Goal: Transaction & Acquisition: Purchase product/service

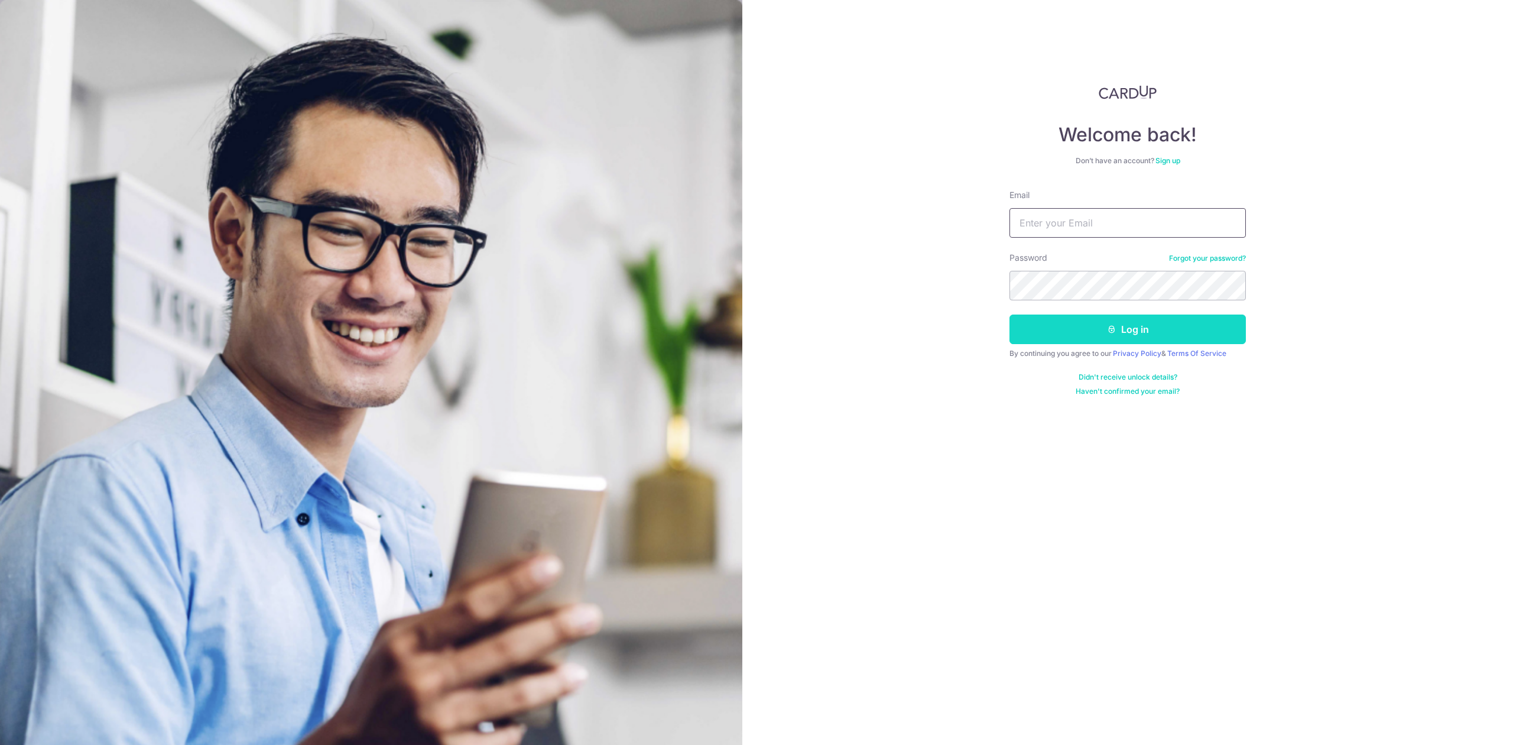
type input "[EMAIL_ADDRESS][DOMAIN_NAME]"
click at [1116, 332] on icon "submit" at bounding box center [1111, 329] width 9 height 9
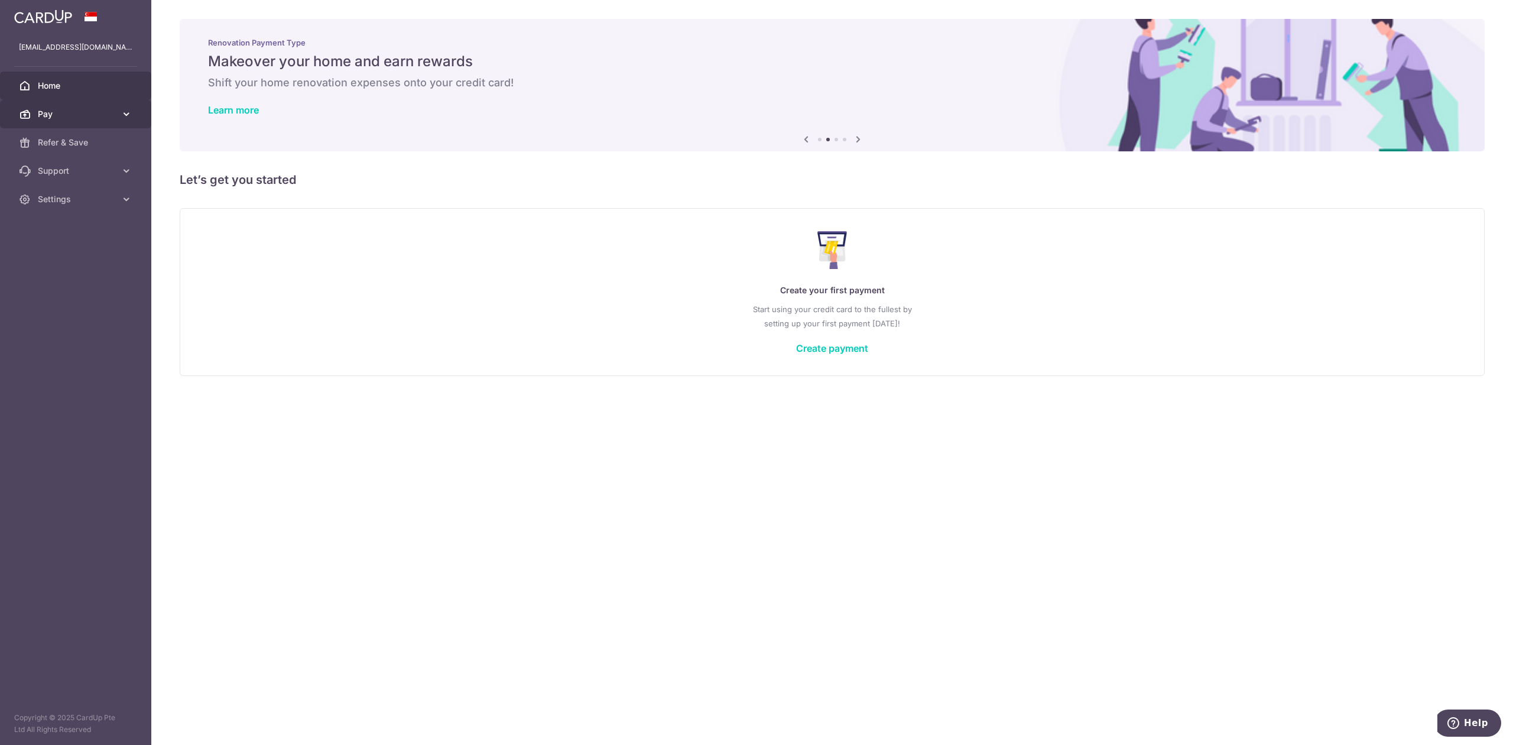
click at [76, 119] on span "Pay" at bounding box center [77, 114] width 78 height 12
click at [86, 142] on span "Payments" at bounding box center [77, 143] width 78 height 12
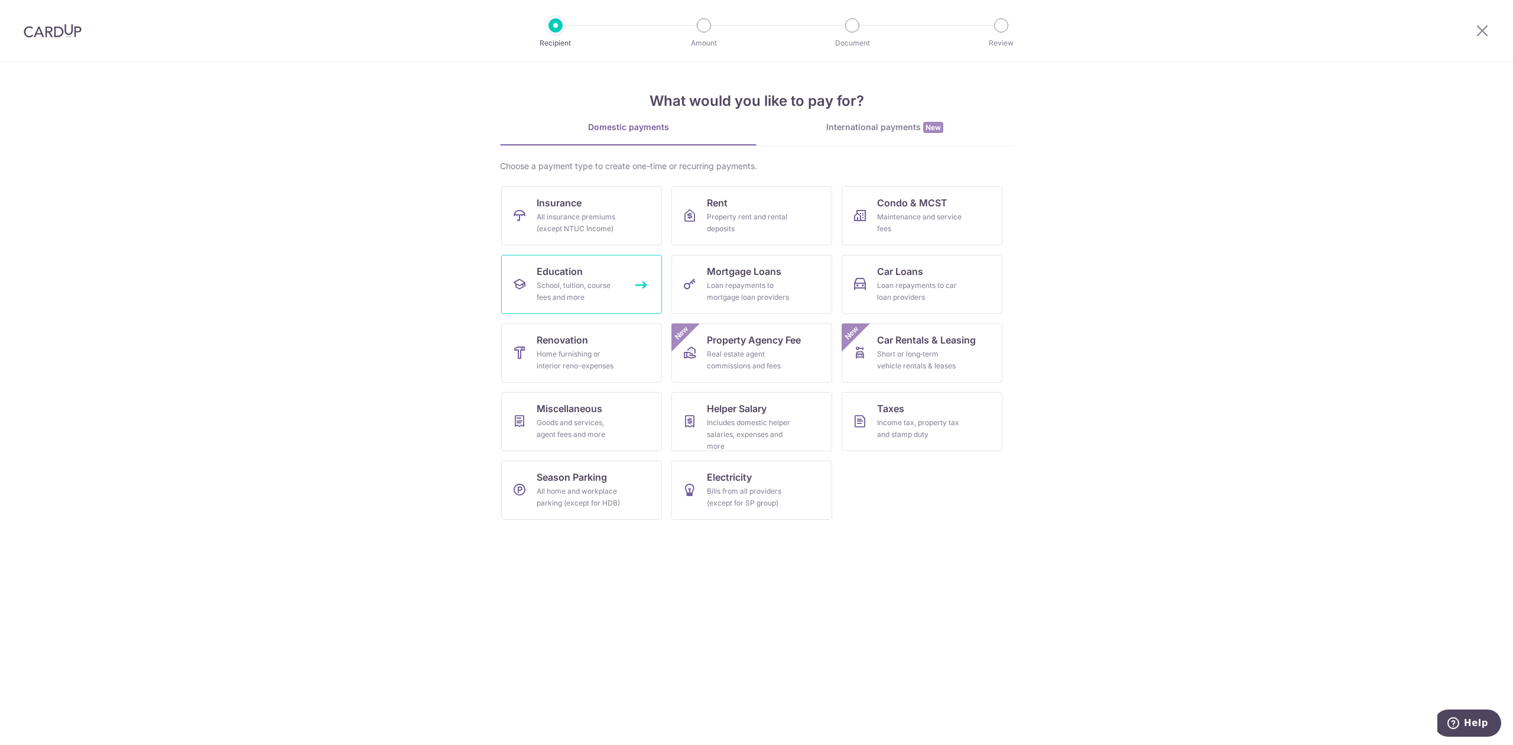
click at [588, 278] on link "Education School, tuition, course fees and more" at bounding box center [581, 284] width 161 height 59
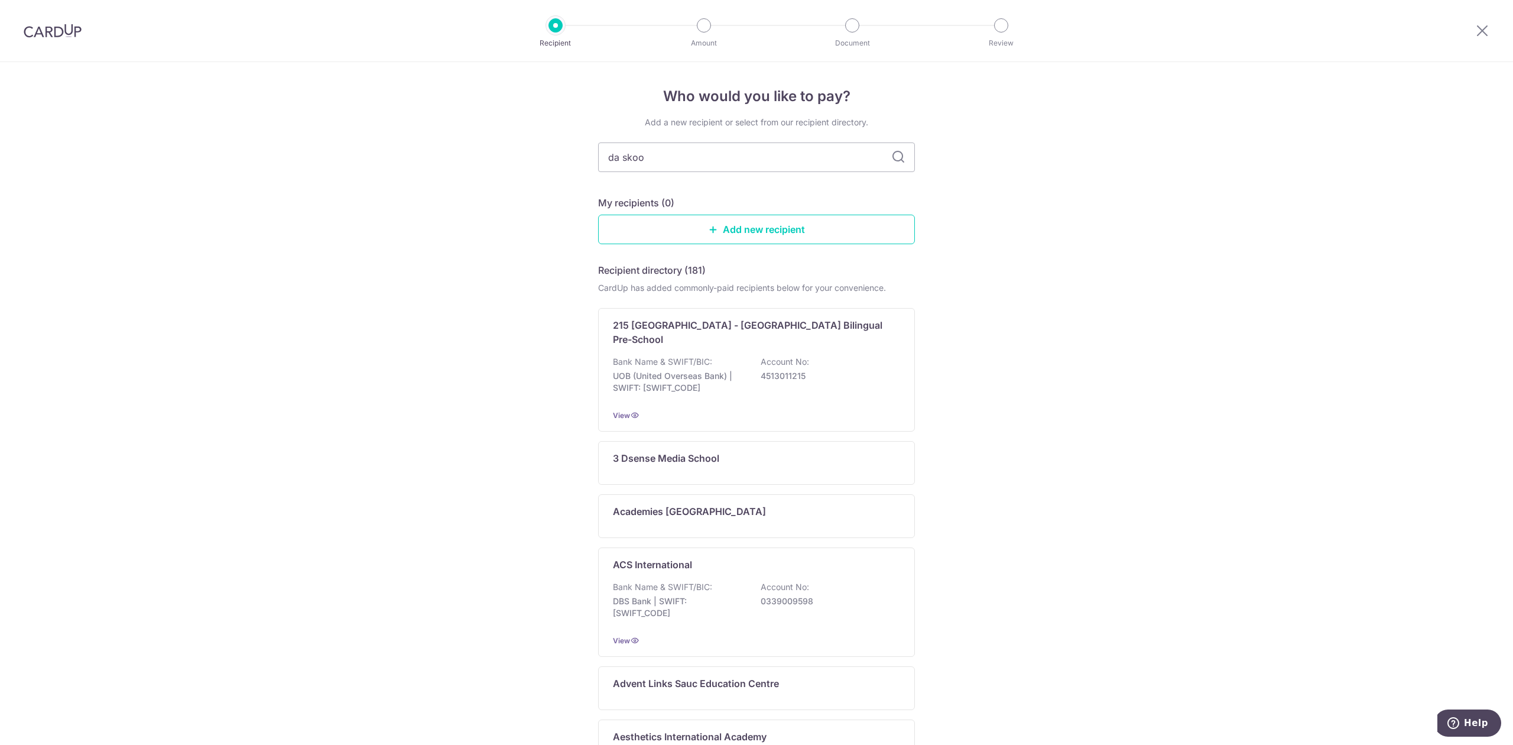
type input "da skool"
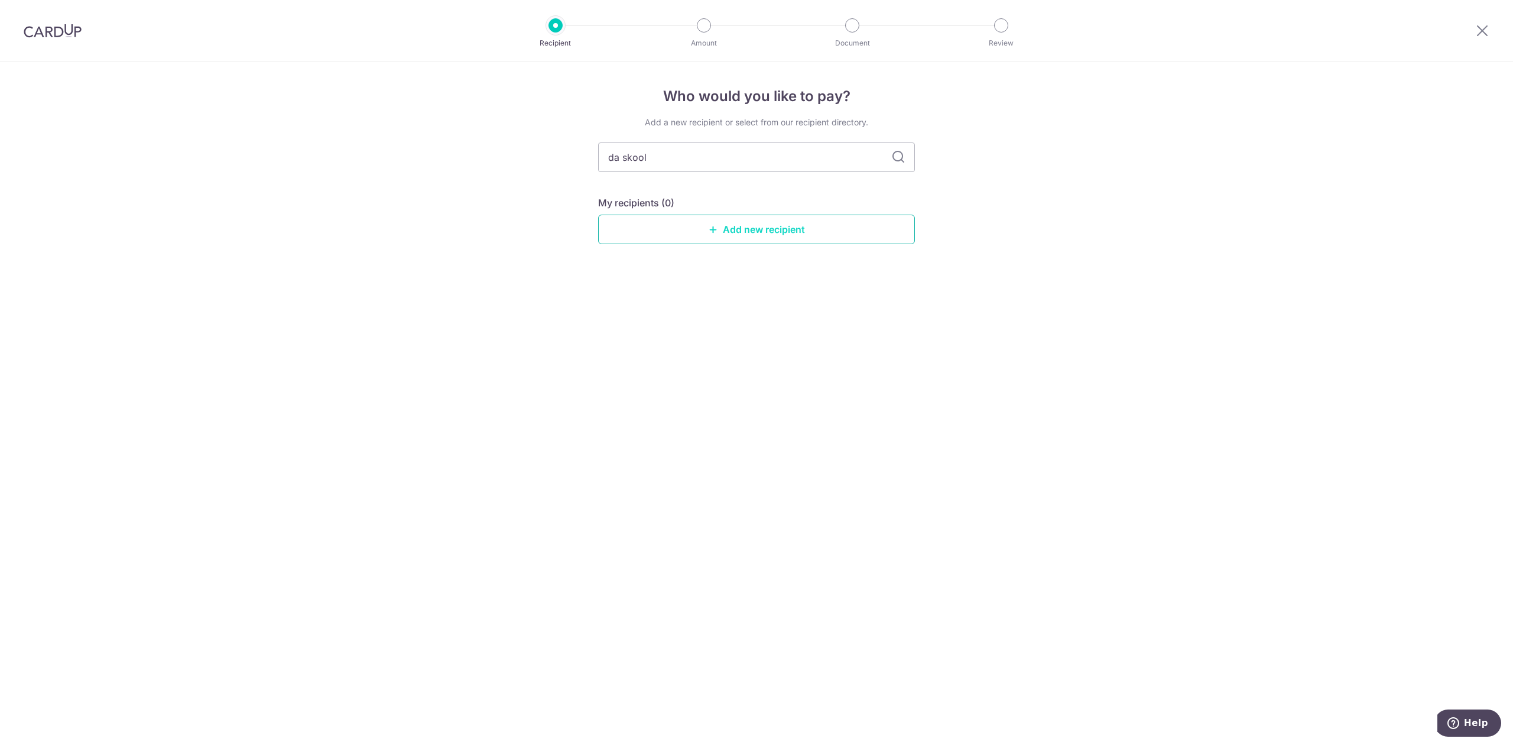
click at [741, 226] on link "Add new recipient" at bounding box center [756, 230] width 317 height 30
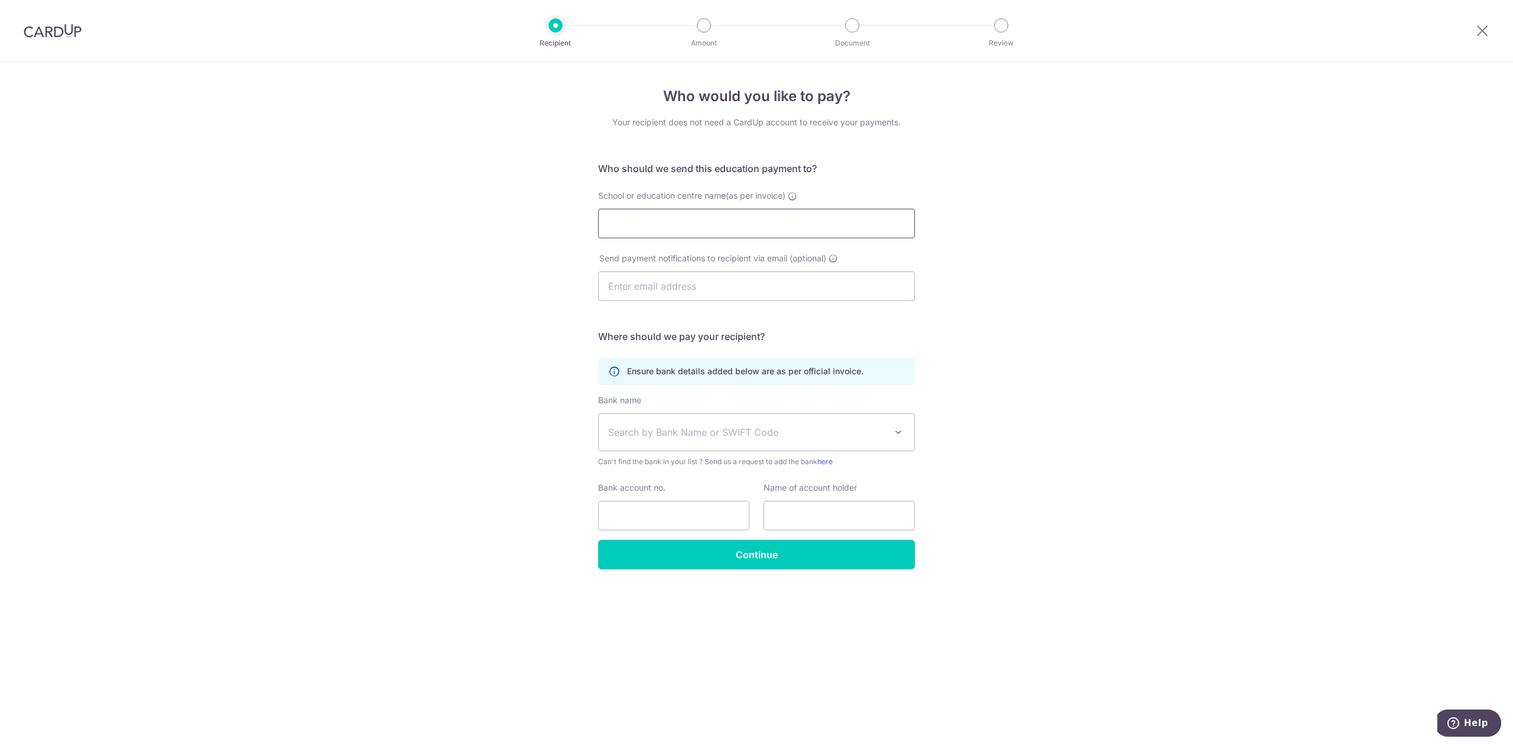
click at [703, 237] on input "School or education centre name(as per invoice)" at bounding box center [756, 224] width 317 height 30
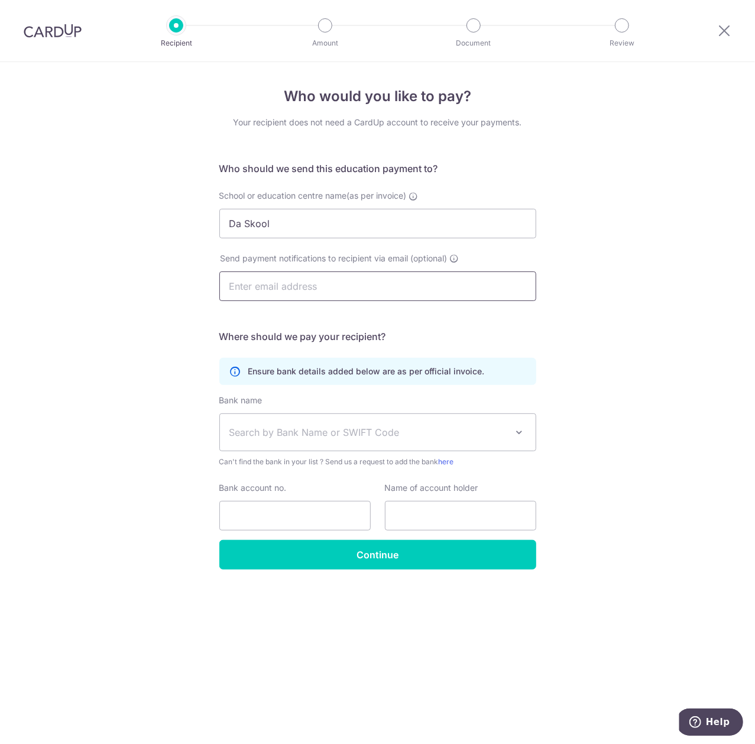
click at [258, 289] on input "text" at bounding box center [377, 286] width 317 height 30
click at [303, 220] on input "Da Skool" at bounding box center [377, 224] width 317 height 30
drag, startPoint x: 303, startPoint y: 220, endPoint x: 195, endPoint y: 213, distance: 107.8
click at [195, 213] on div "Who would you like to pay? Your recipient does not need a CardUp account to rec…" at bounding box center [377, 403] width 755 height 682
paste input "Little Presch"
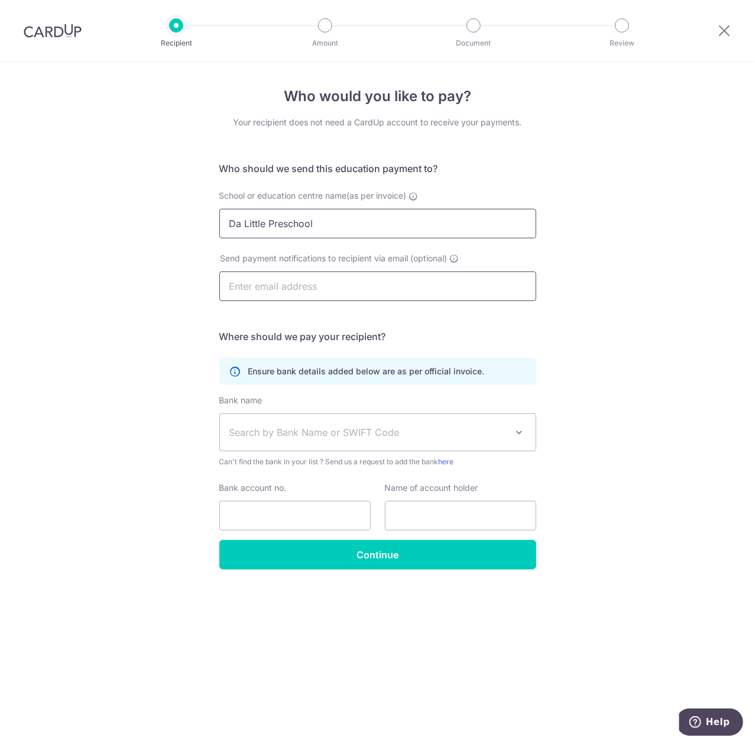
type input "Da Little Preschool"
click at [256, 292] on input "text" at bounding box center [377, 286] width 317 height 30
type input "tobelikeme@hotmail.com"
type input "Andrew Hepburn Rogers"
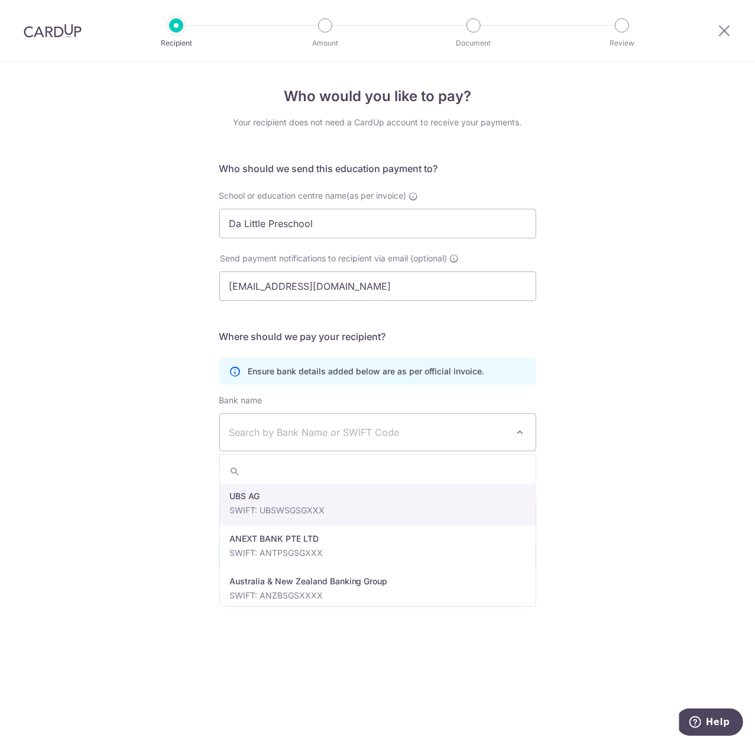
click at [316, 430] on span "Search by Bank Name or SWIFT Code" at bounding box center [368, 432] width 278 height 14
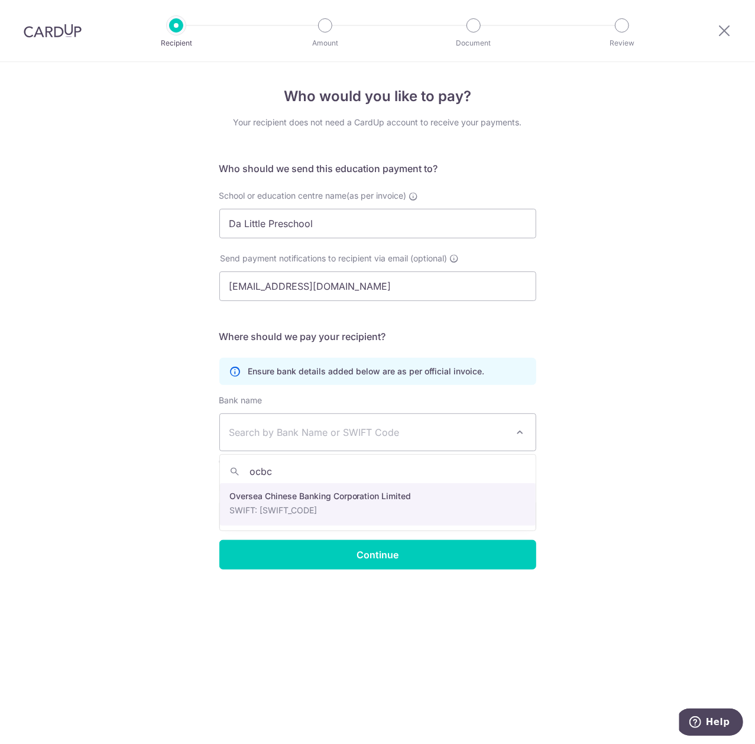
type input "ocbc"
select select "12"
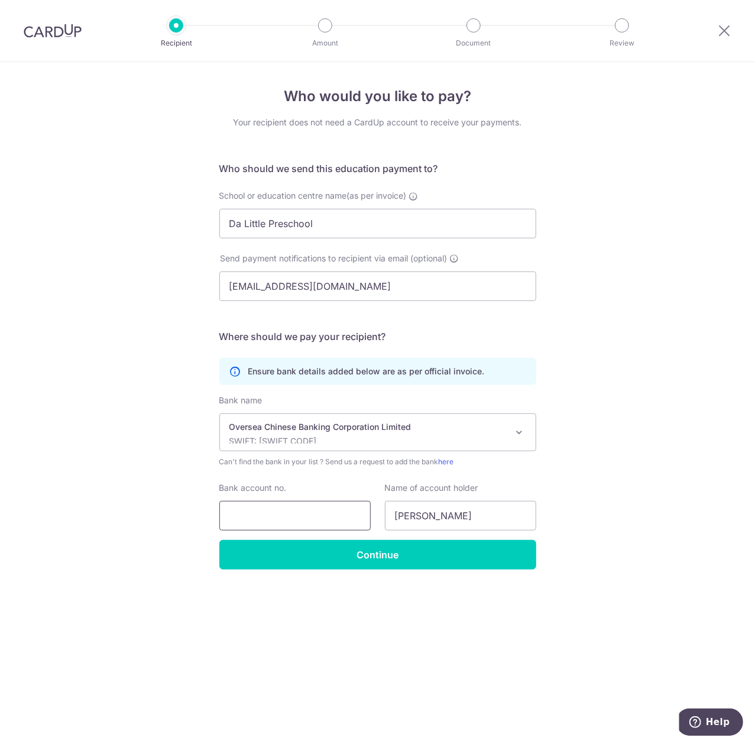
click at [270, 507] on input "Bank account no." at bounding box center [294, 516] width 151 height 30
click at [286, 525] on input "Bank account no." at bounding box center [294, 516] width 151 height 30
paste input "686-205840-001"
type input "686-205840-001"
click at [450, 521] on input "Andrew Hepburn Rogers" at bounding box center [460, 516] width 151 height 30
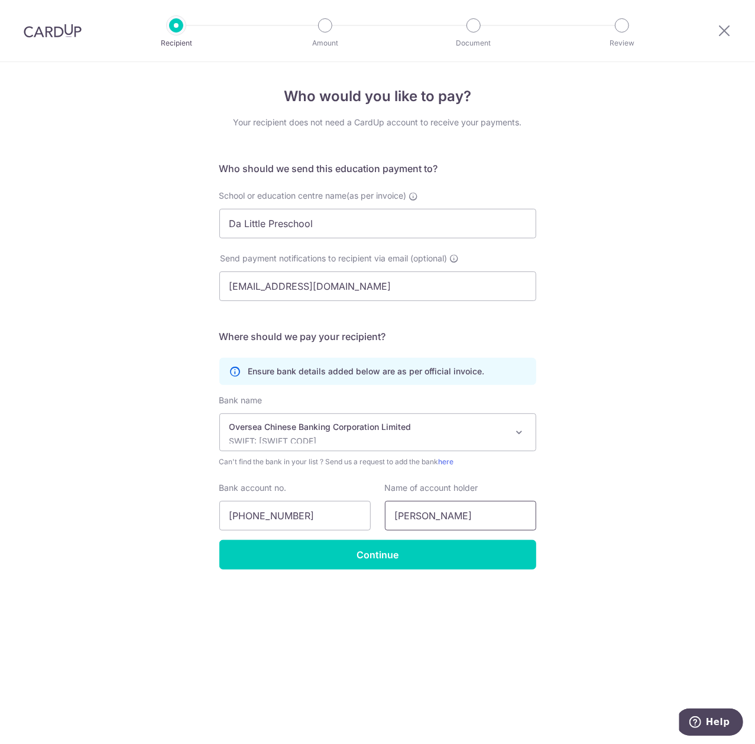
click at [450, 521] on input "Andrew Hepburn Rogers" at bounding box center [460, 516] width 151 height 30
click at [439, 514] on input "text" at bounding box center [460, 516] width 151 height 30
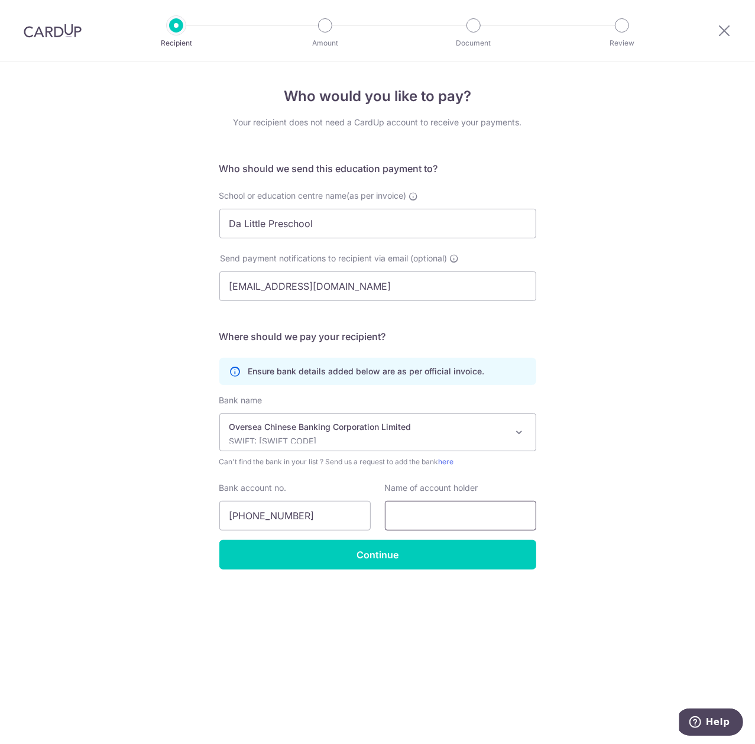
paste input "Da Little Preschool at Cecil Private Limited"
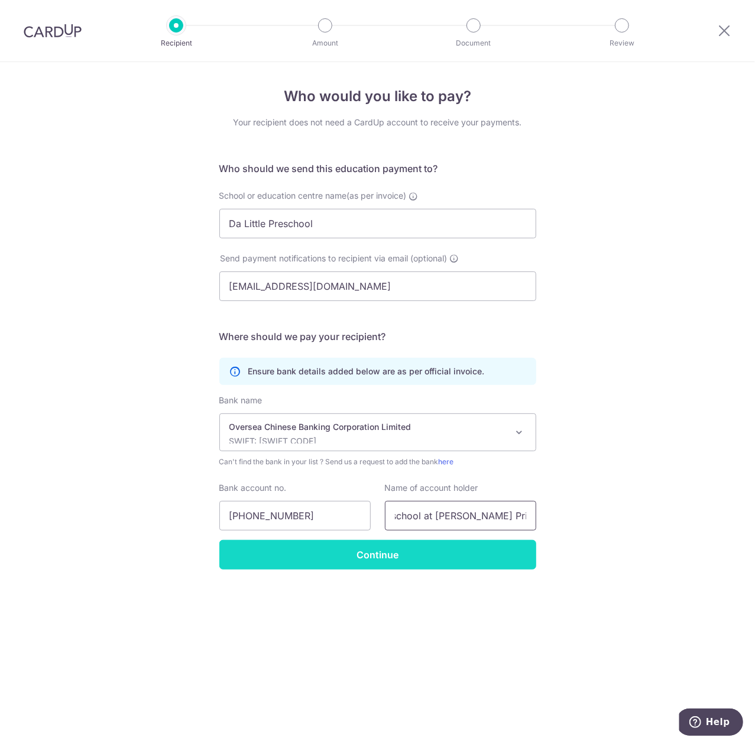
type input "Da Little Preschool at Cecil Private Limited"
click at [429, 557] on input "Continue" at bounding box center [377, 555] width 317 height 30
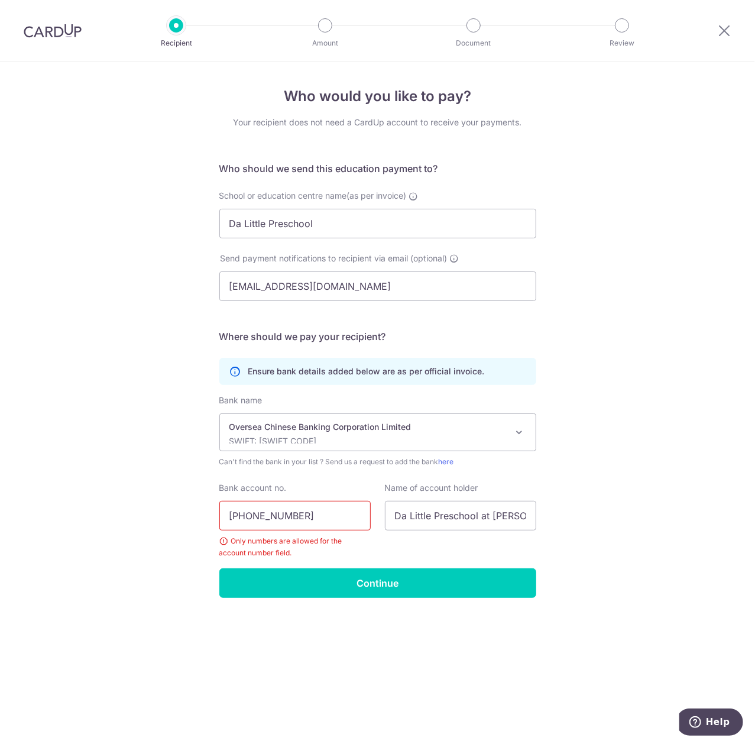
click at [251, 515] on input "[PHONE_NUMBER]" at bounding box center [294, 516] width 151 height 30
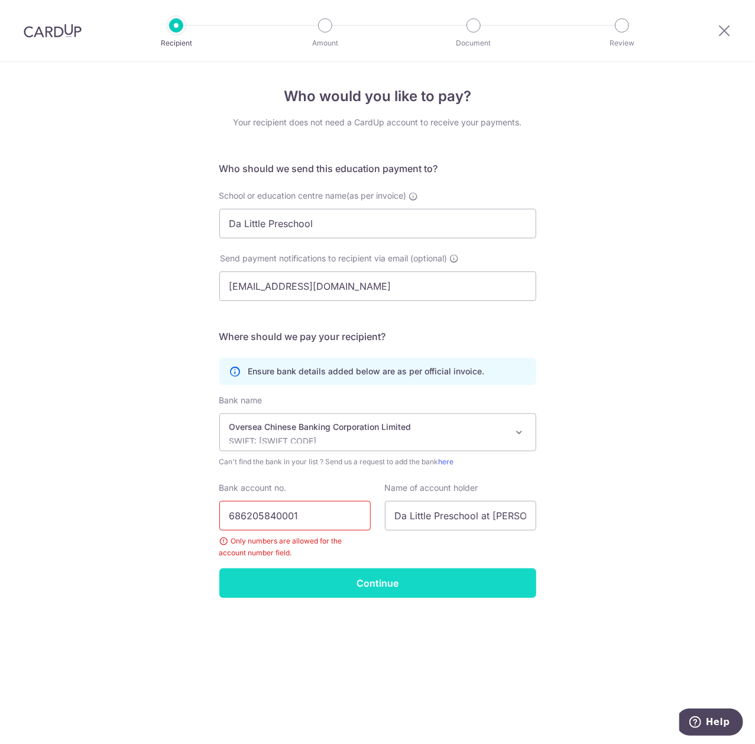
type input "686205840001"
click at [397, 583] on input "Continue" at bounding box center [377, 583] width 317 height 30
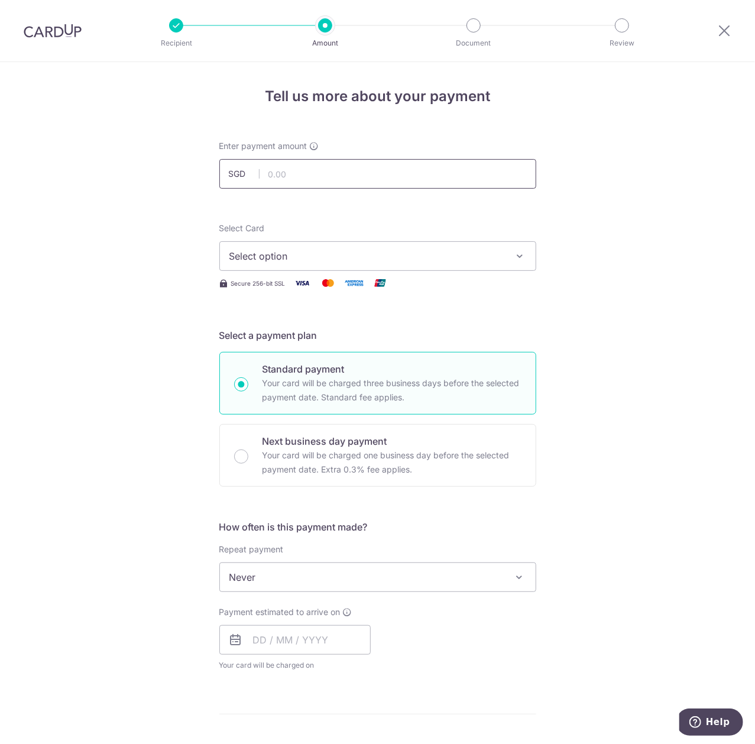
click at [307, 168] on input "text" at bounding box center [377, 174] width 317 height 30
type input "2,724.00"
click at [350, 258] on span "Select option" at bounding box center [366, 256] width 275 height 14
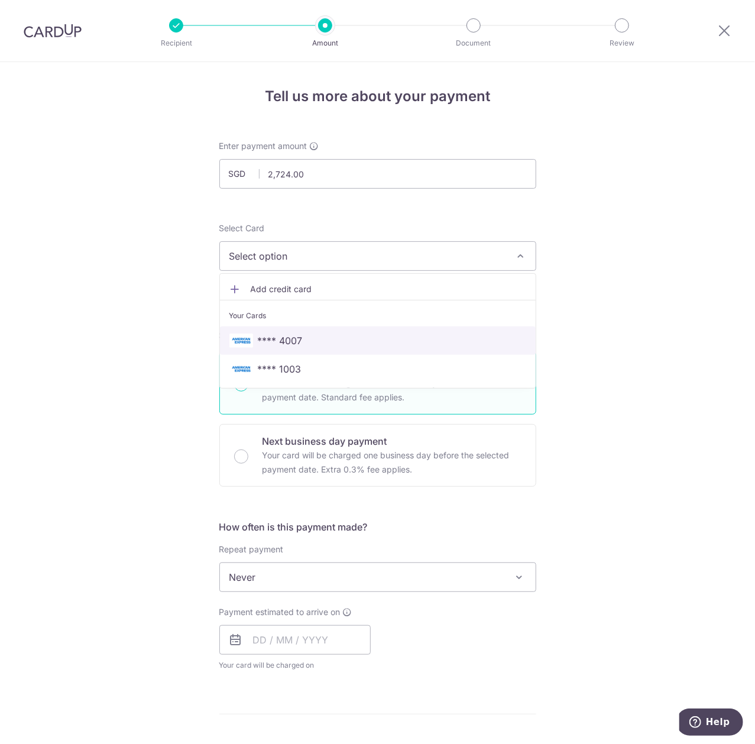
click at [310, 343] on span "**** 4007" at bounding box center [377, 340] width 297 height 14
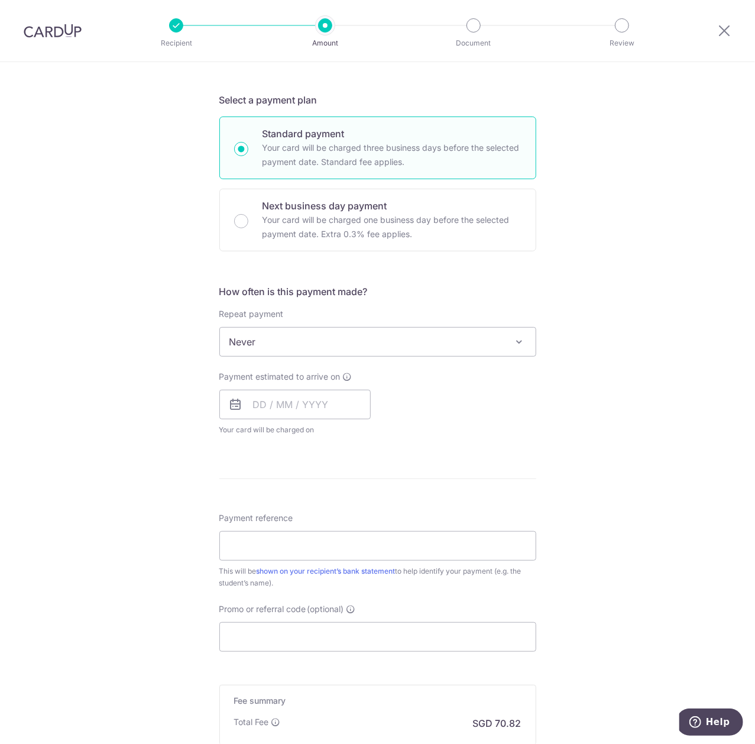
scroll to position [242, 0]
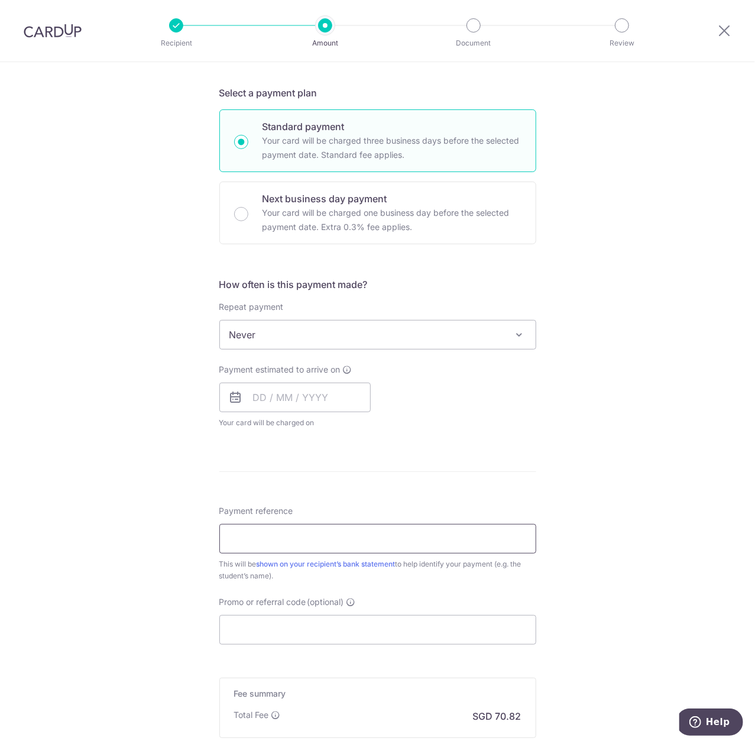
click at [327, 537] on input "Payment reference" at bounding box center [377, 539] width 317 height 30
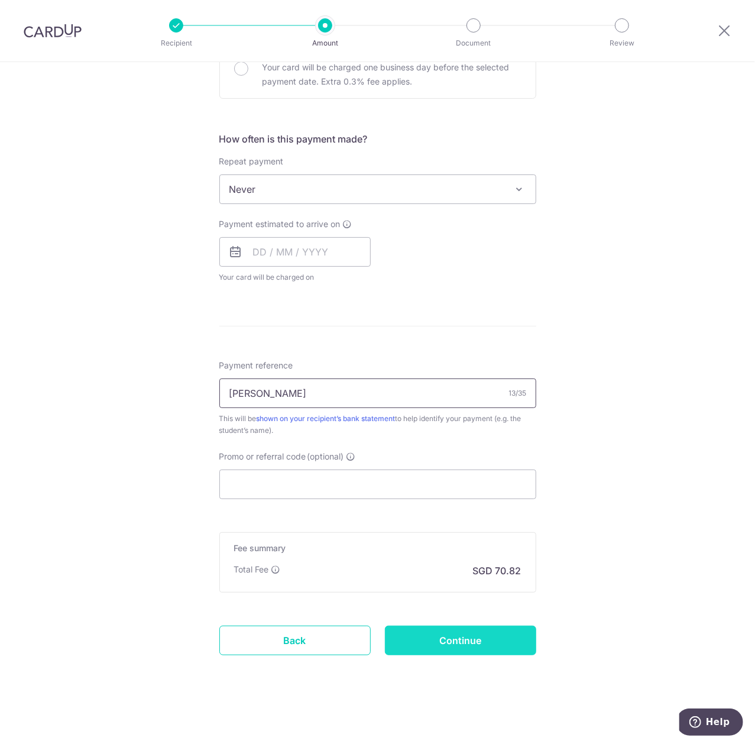
type input "Apollo Rogers"
click at [445, 646] on input "Continue" at bounding box center [460, 640] width 151 height 30
type input "Create Schedule"
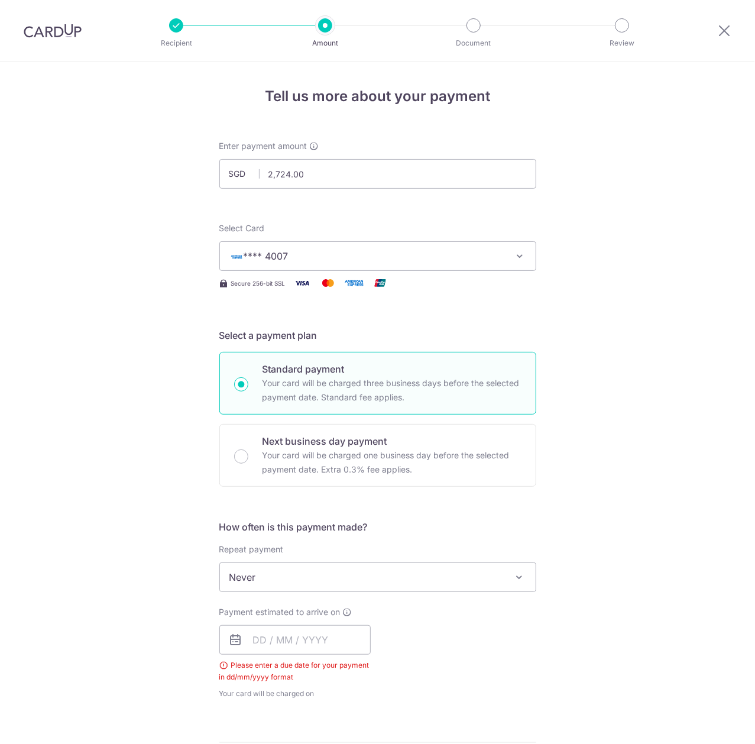
scroll to position [419, 0]
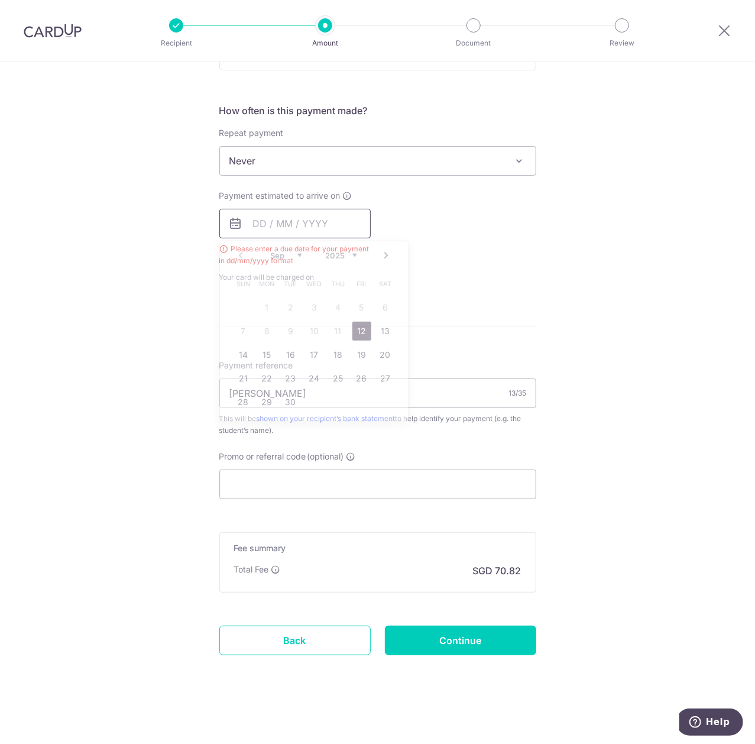
click at [293, 223] on input "text" at bounding box center [294, 224] width 151 height 30
click at [434, 209] on div "Payment estimated to arrive on Prev Next Sep Oct Nov Dec 2025 2026 2027 2028 20…" at bounding box center [377, 236] width 331 height 93
click at [287, 222] on input "text" at bounding box center [294, 224] width 151 height 30
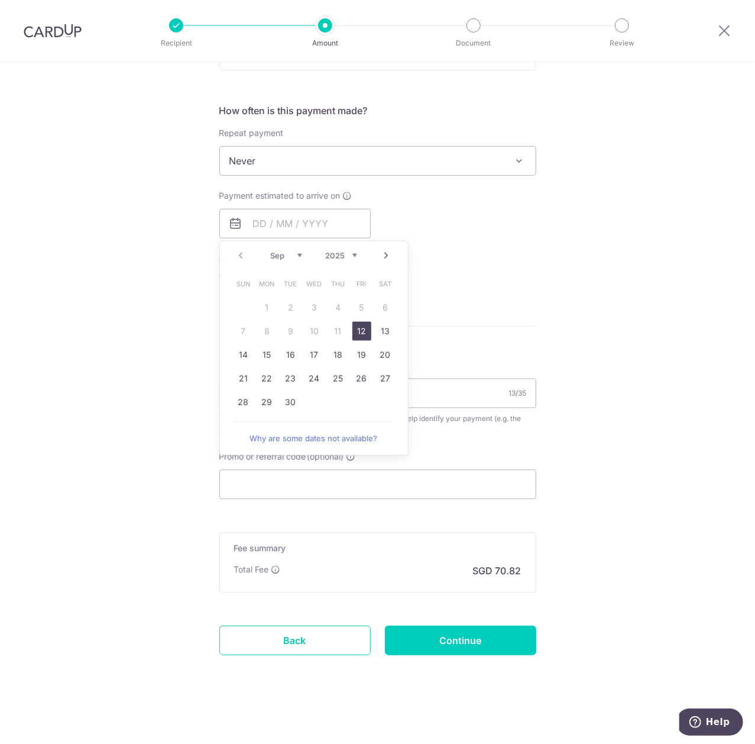
click at [358, 332] on link "12" at bounding box center [361, 331] width 19 height 19
type input "12/09/2025"
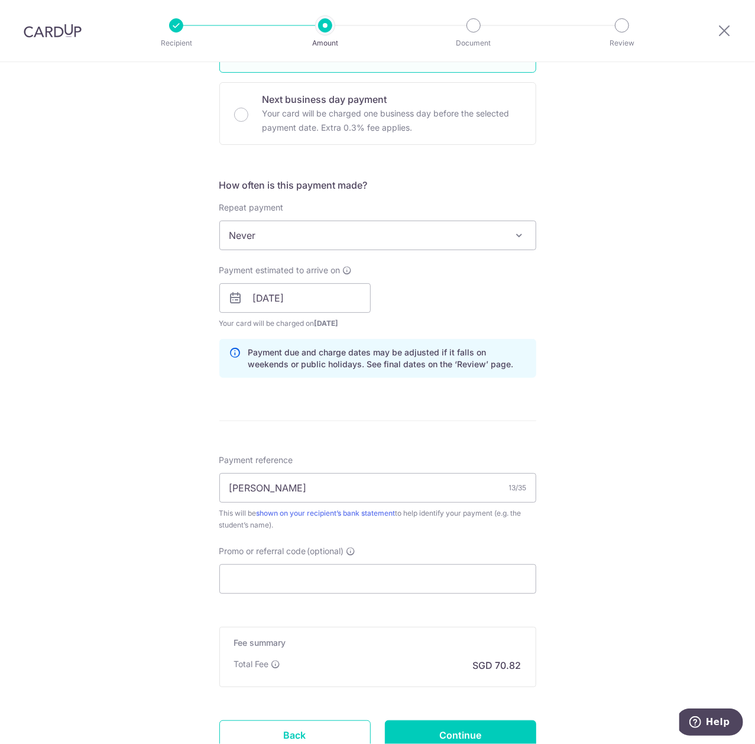
scroll to position [438, 0]
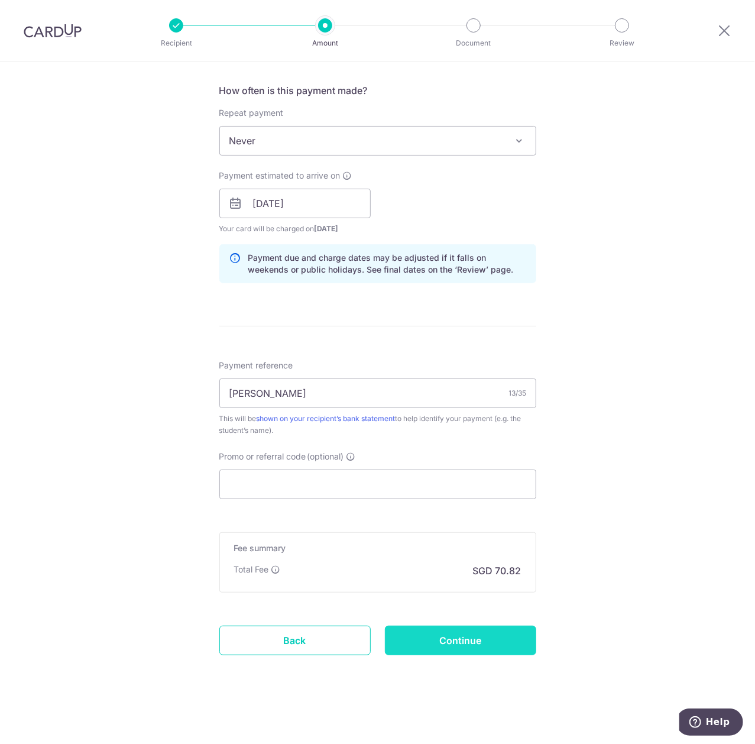
click at [489, 637] on input "Continue" at bounding box center [460, 640] width 151 height 30
type input "Create Schedule"
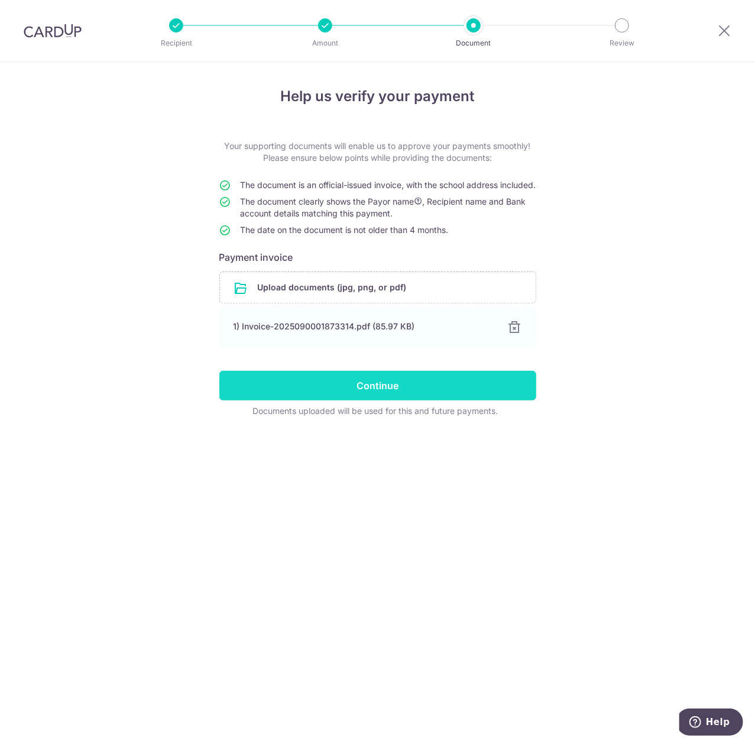
click at [395, 393] on input "Continue" at bounding box center [377, 386] width 317 height 30
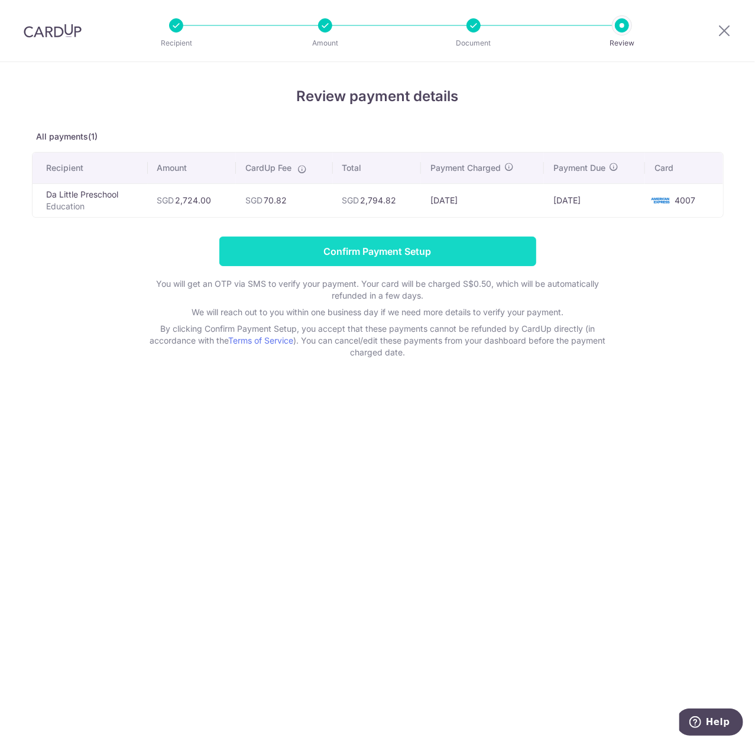
click at [428, 254] on input "Confirm Payment Setup" at bounding box center [377, 251] width 317 height 30
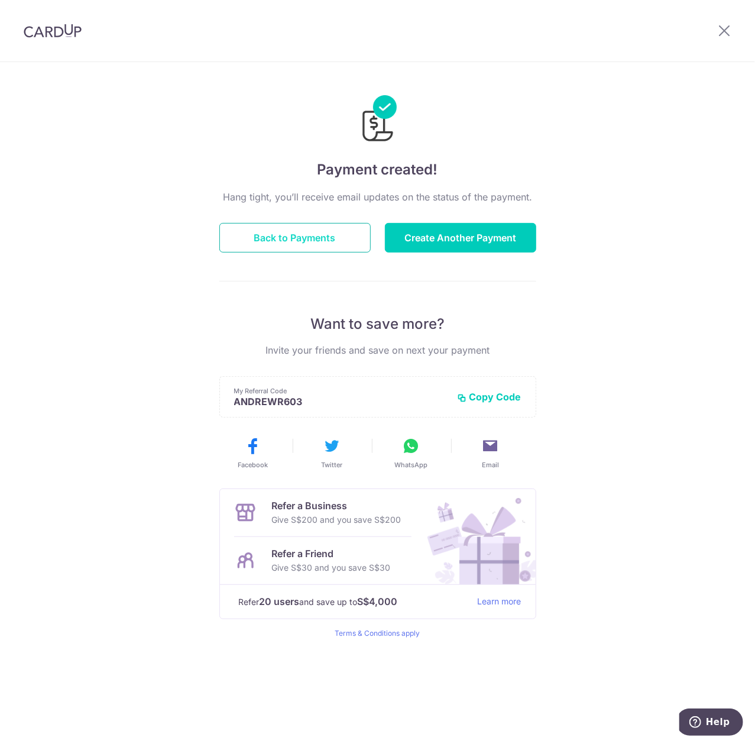
click at [336, 236] on button "Back to Payments" at bounding box center [294, 238] width 151 height 30
